Goal: Understand process/instructions: Learn about a topic

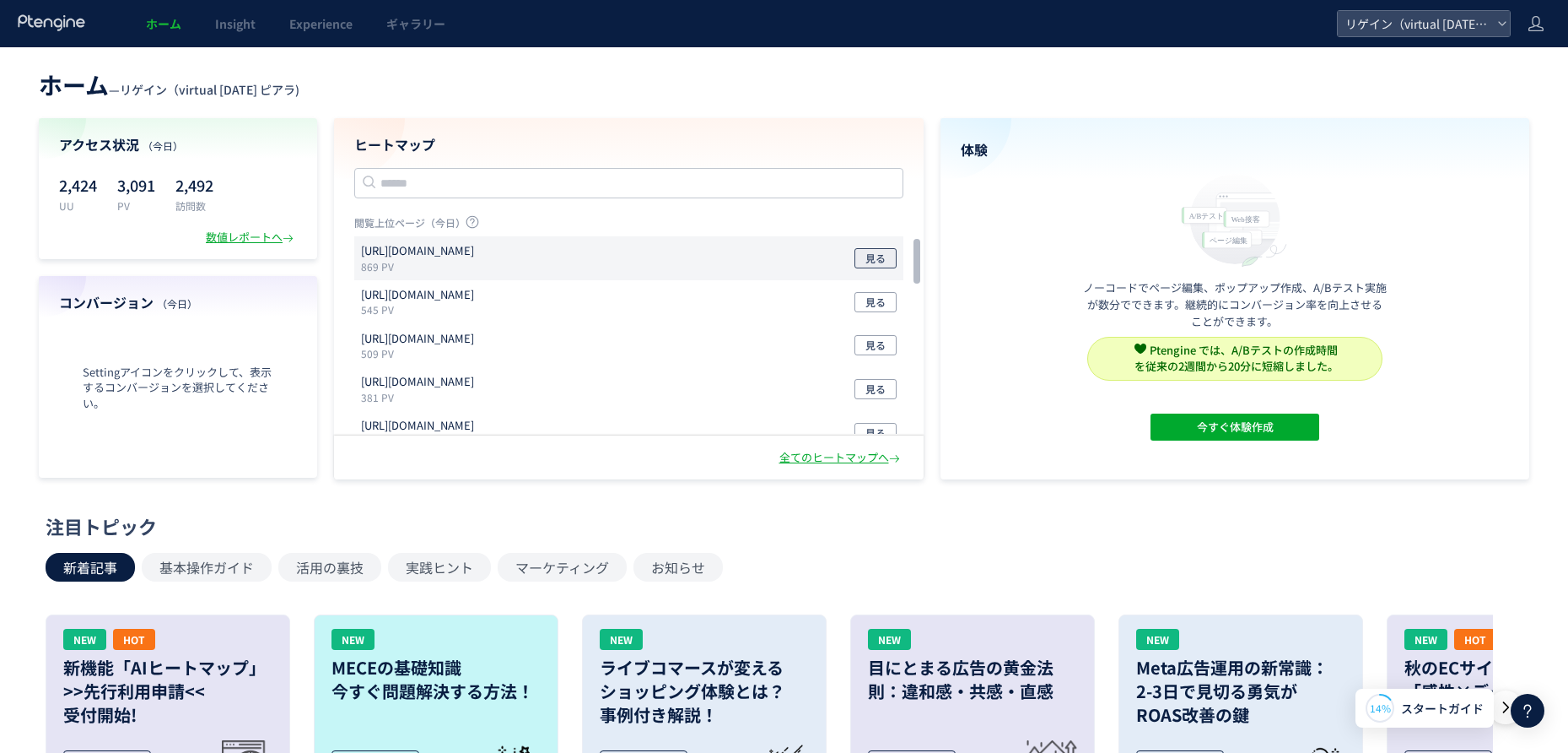
click at [882, 264] on span "見る" at bounding box center [875, 257] width 20 height 20
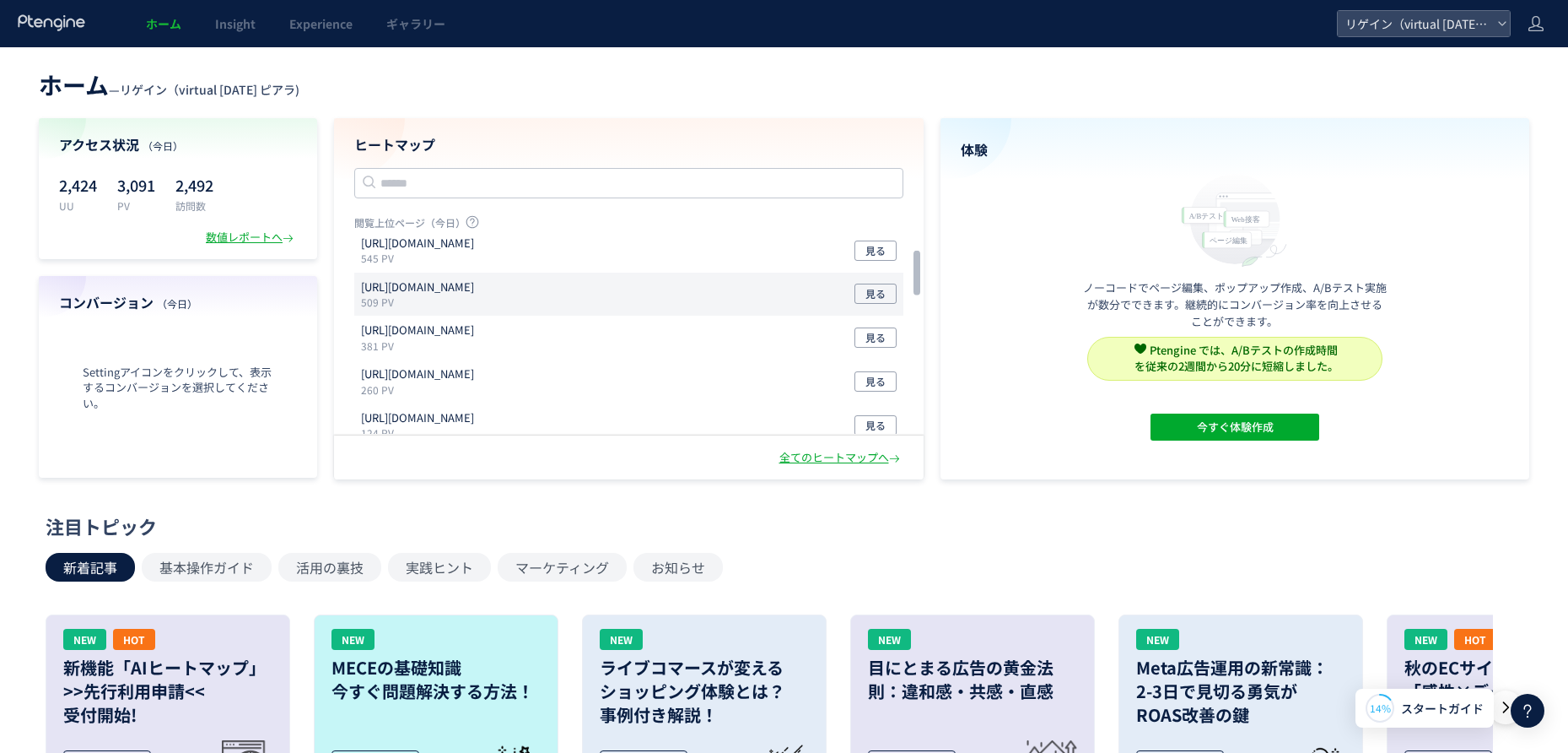
scroll to position [53, 0]
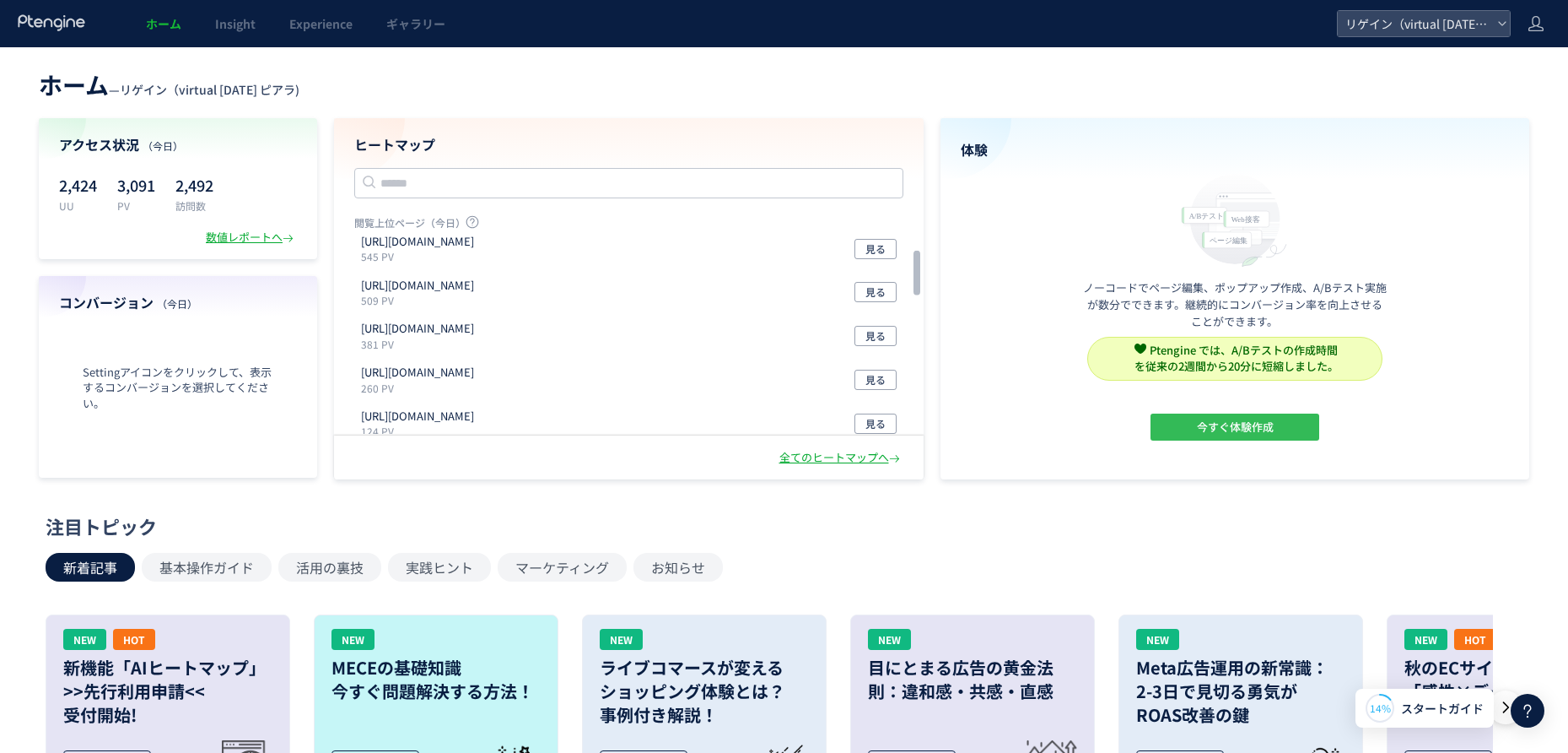
click at [1251, 433] on span "今すぐ体験作成" at bounding box center [1234, 426] width 76 height 27
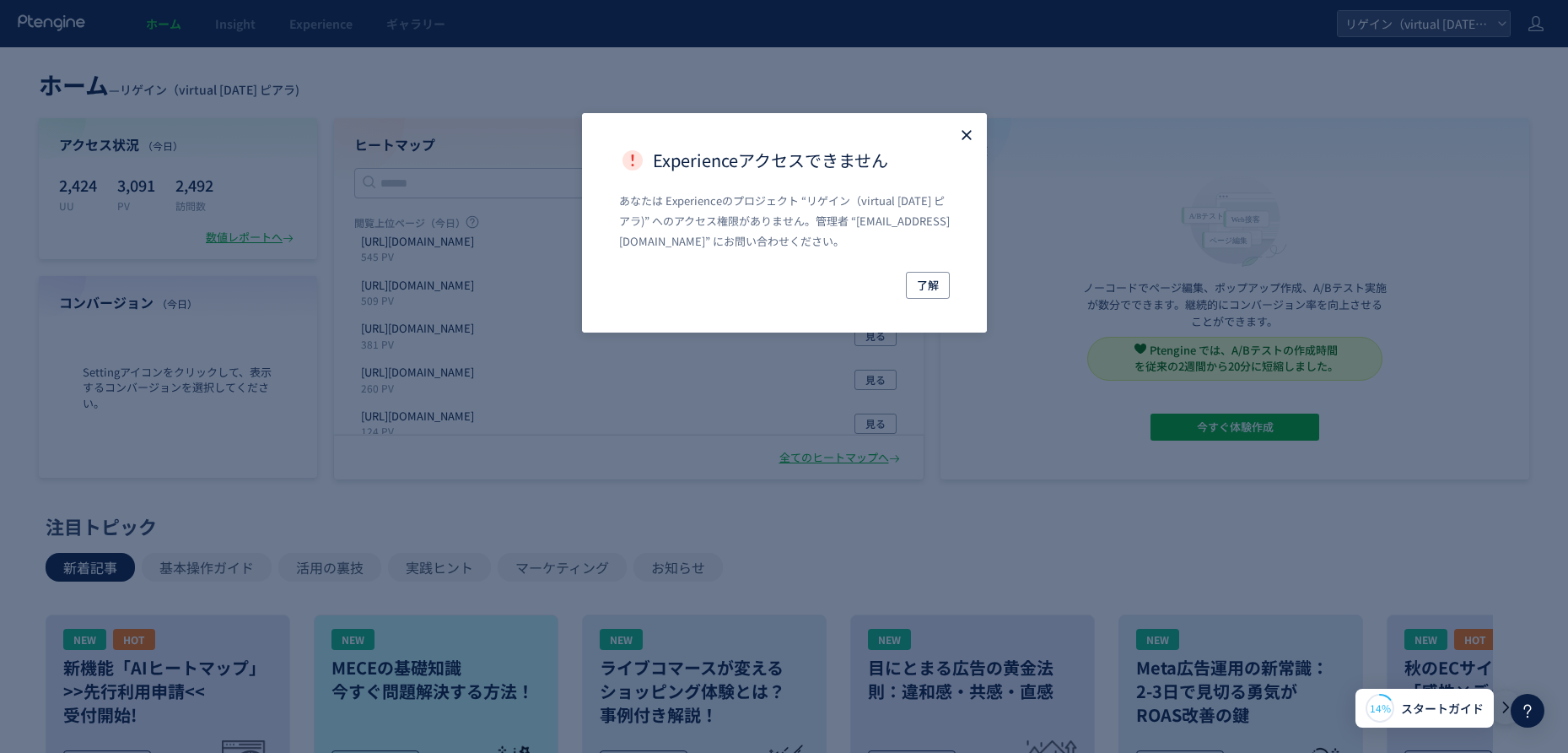
click at [965, 135] on use "Close" at bounding box center [966, 134] width 10 height 10
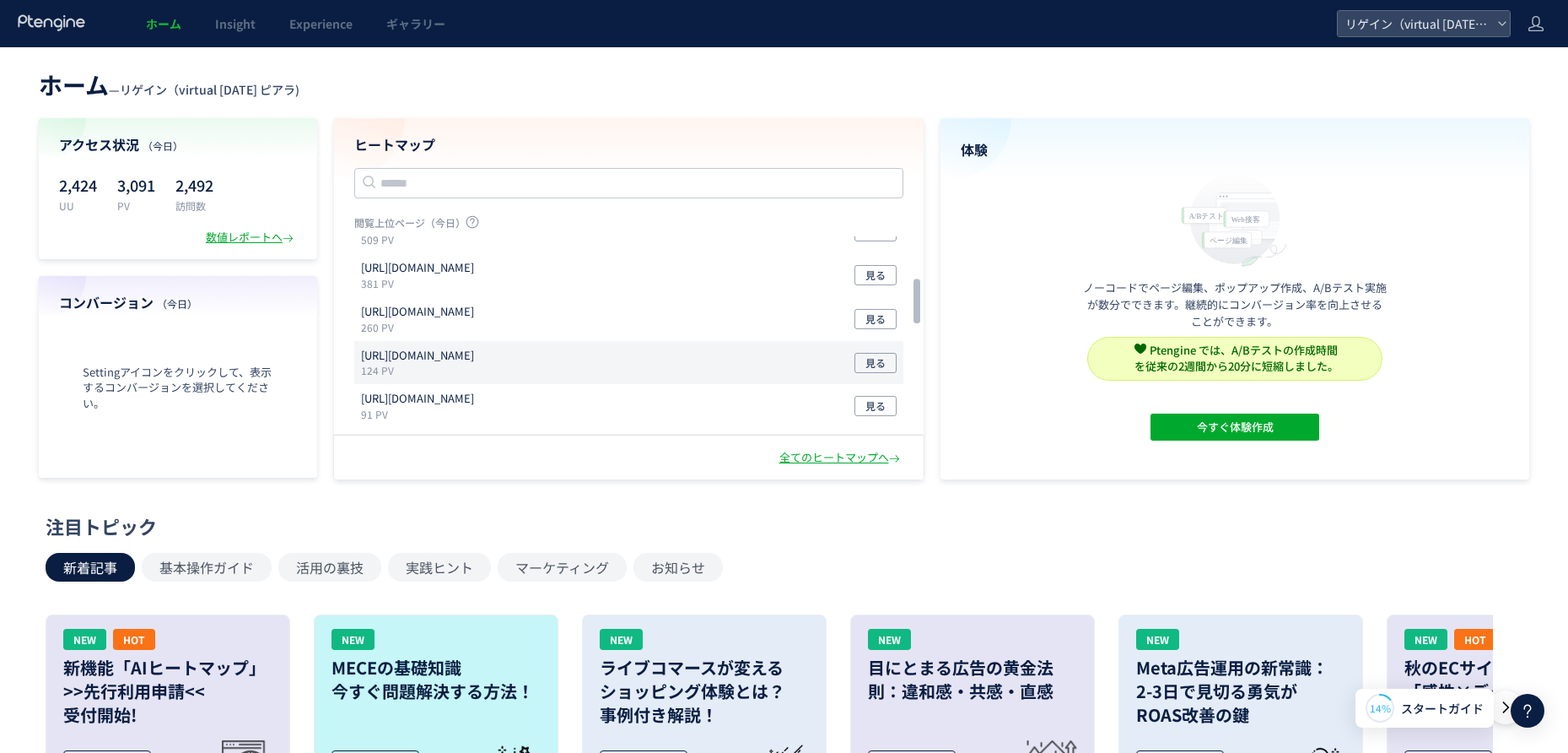
scroll to position [206, 0]
click at [868, 356] on span "見る" at bounding box center [875, 357] width 20 height 20
